Goal: Information Seeking & Learning: Learn about a topic

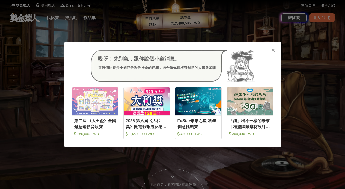
click at [272, 48] on div at bounding box center [273, 49] width 5 height 5
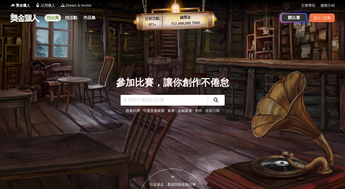
click at [50, 21] on link "找比賽" at bounding box center [53, 17] width 16 height 7
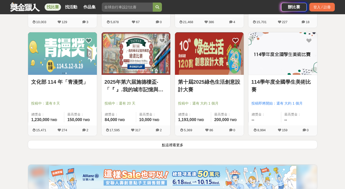
scroll to position [622, 0]
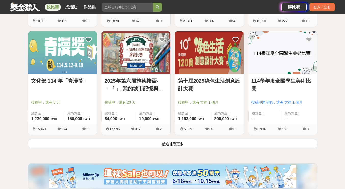
click at [171, 143] on button "點這裡看更多" at bounding box center [173, 143] width 290 height 9
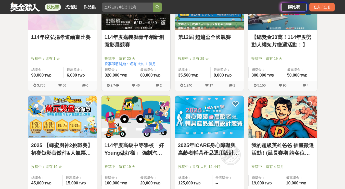
scroll to position [1245, 0]
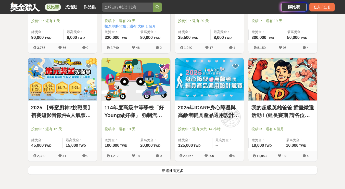
click at [160, 173] on button "點這裡看更多" at bounding box center [173, 170] width 290 height 9
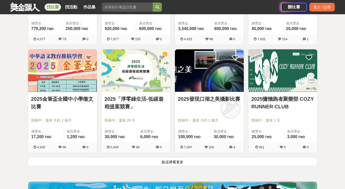
scroll to position [1903, 0]
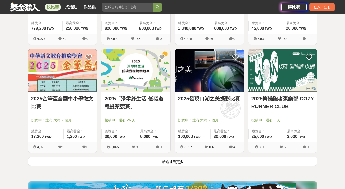
click at [187, 165] on button "點這裡看更多" at bounding box center [173, 161] width 290 height 9
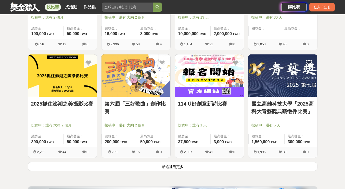
scroll to position [2548, 0]
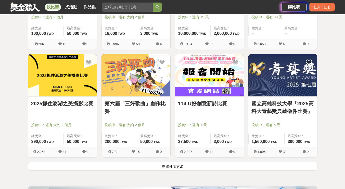
click at [186, 167] on button "點這裡看更多" at bounding box center [173, 166] width 290 height 9
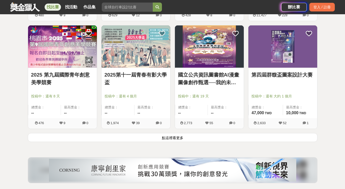
scroll to position [3227, 0]
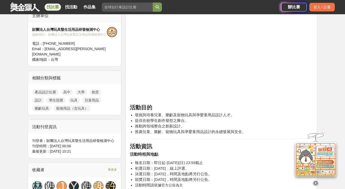
scroll to position [203, 0]
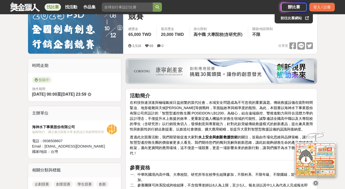
scroll to position [84, 0]
